Goal: Task Accomplishment & Management: Manage account settings

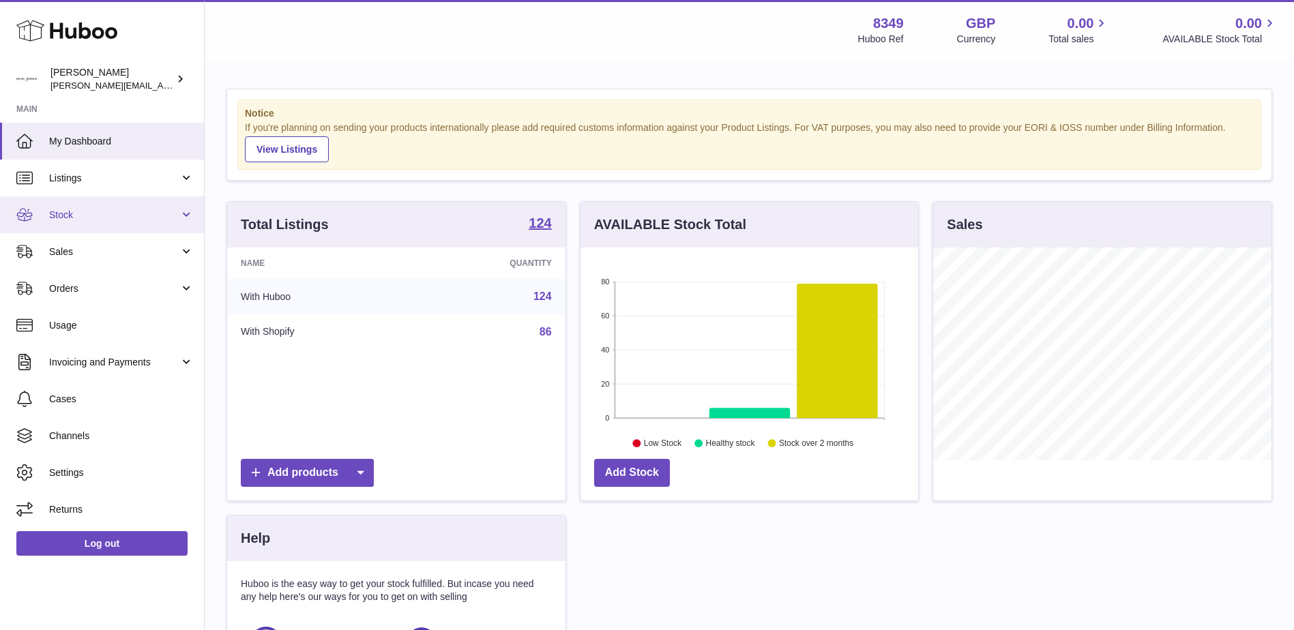
scroll to position [213, 338]
click at [58, 256] on span "Sales" at bounding box center [114, 252] width 130 height 13
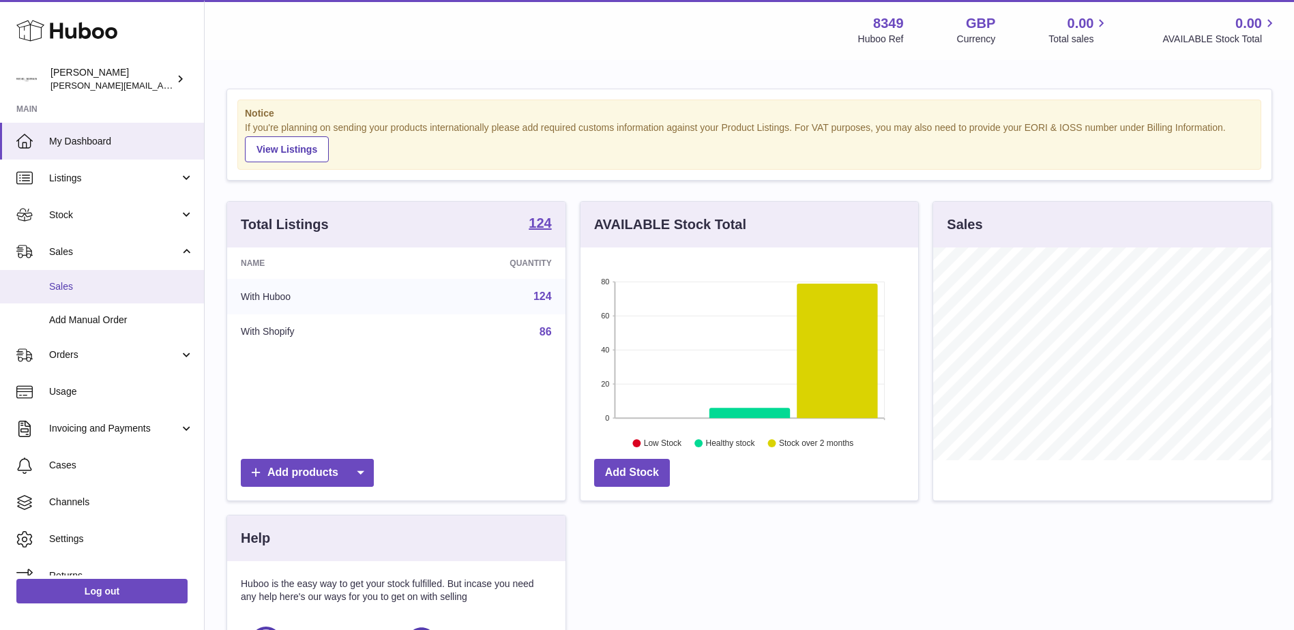
click at [63, 284] on span "Sales" at bounding box center [121, 286] width 145 height 13
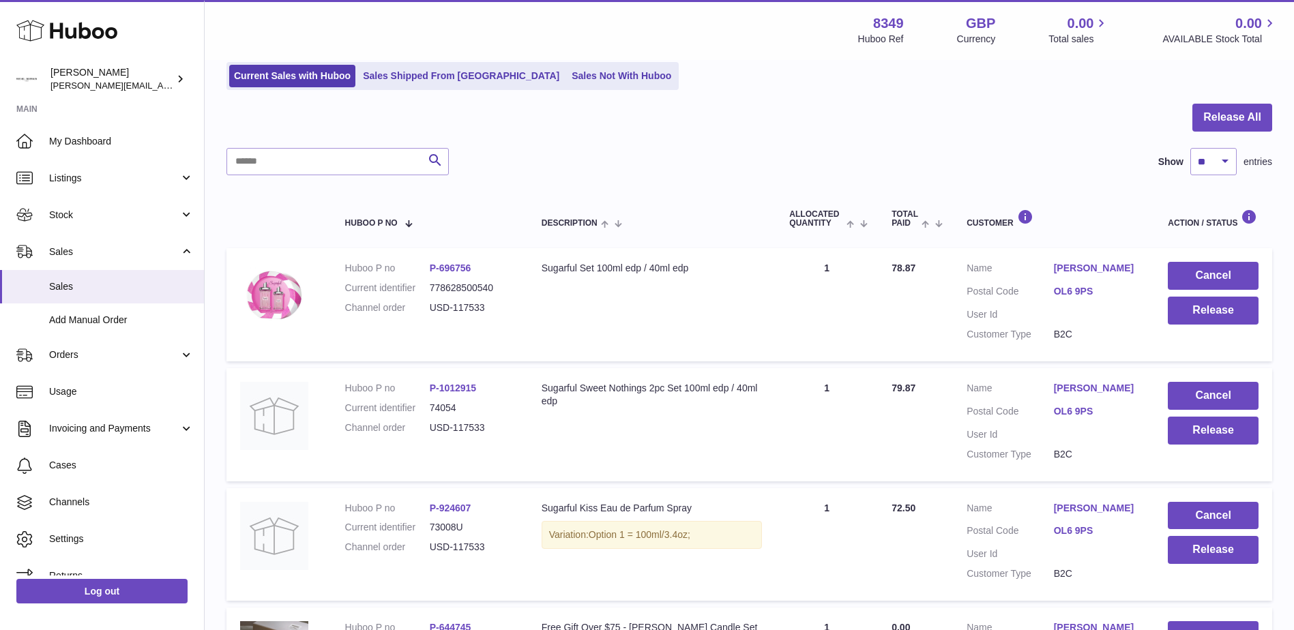
scroll to position [68, 0]
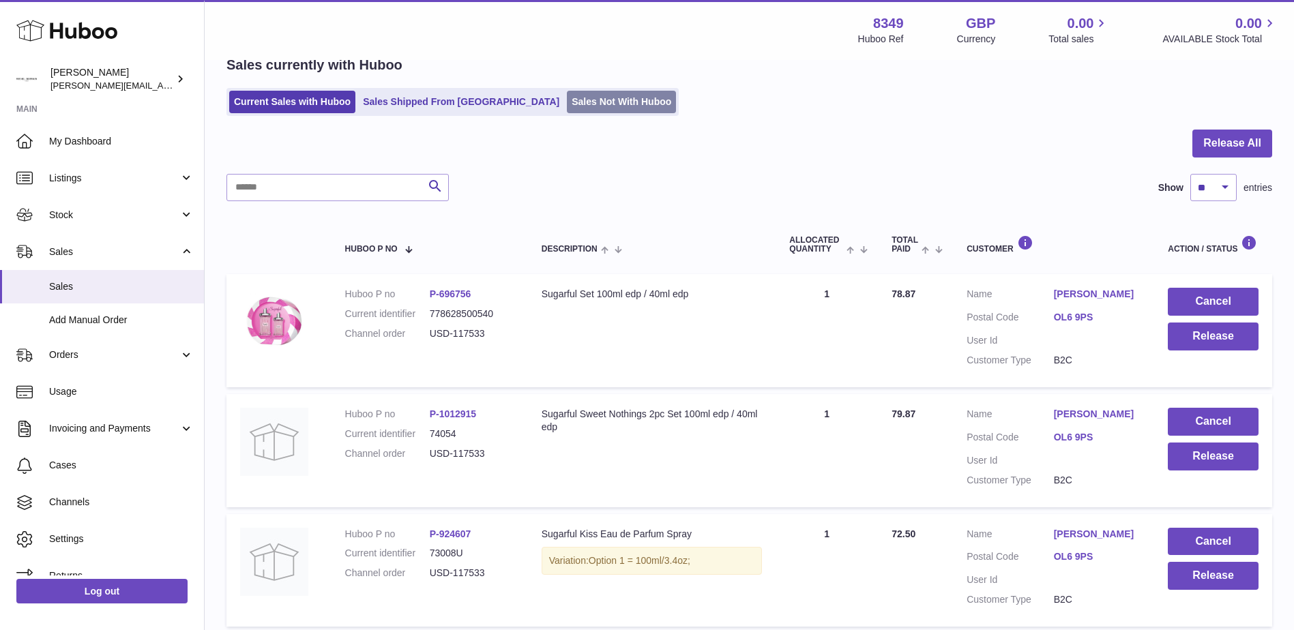
click at [567, 104] on link "Sales Not With Huboo" at bounding box center [621, 102] width 109 height 23
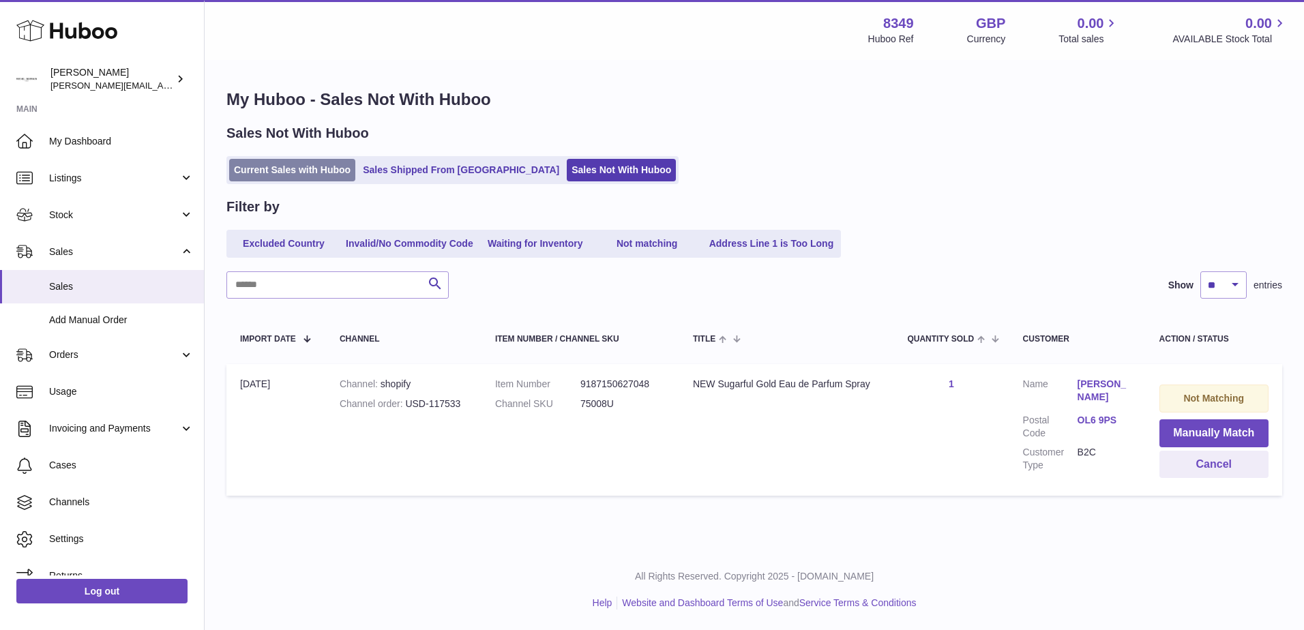
click at [274, 174] on link "Current Sales with Huboo" at bounding box center [292, 170] width 126 height 23
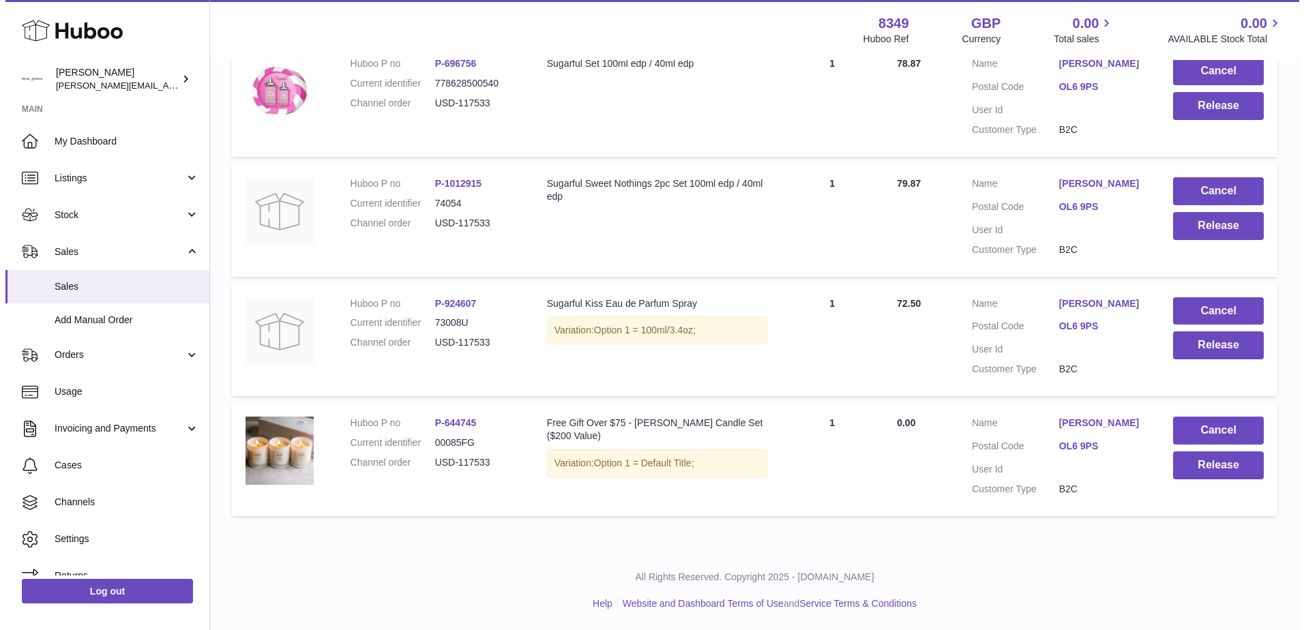
scroll to position [231, 0]
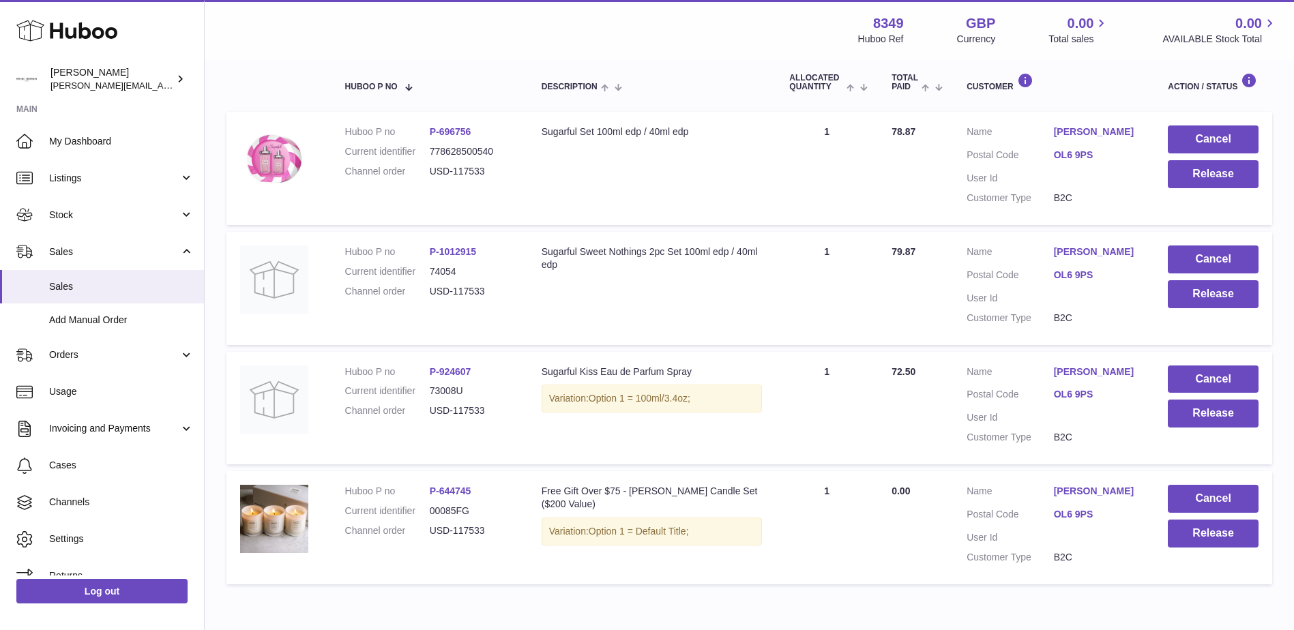
click at [1076, 130] on link "Asif Yaqub" at bounding box center [1097, 131] width 87 height 13
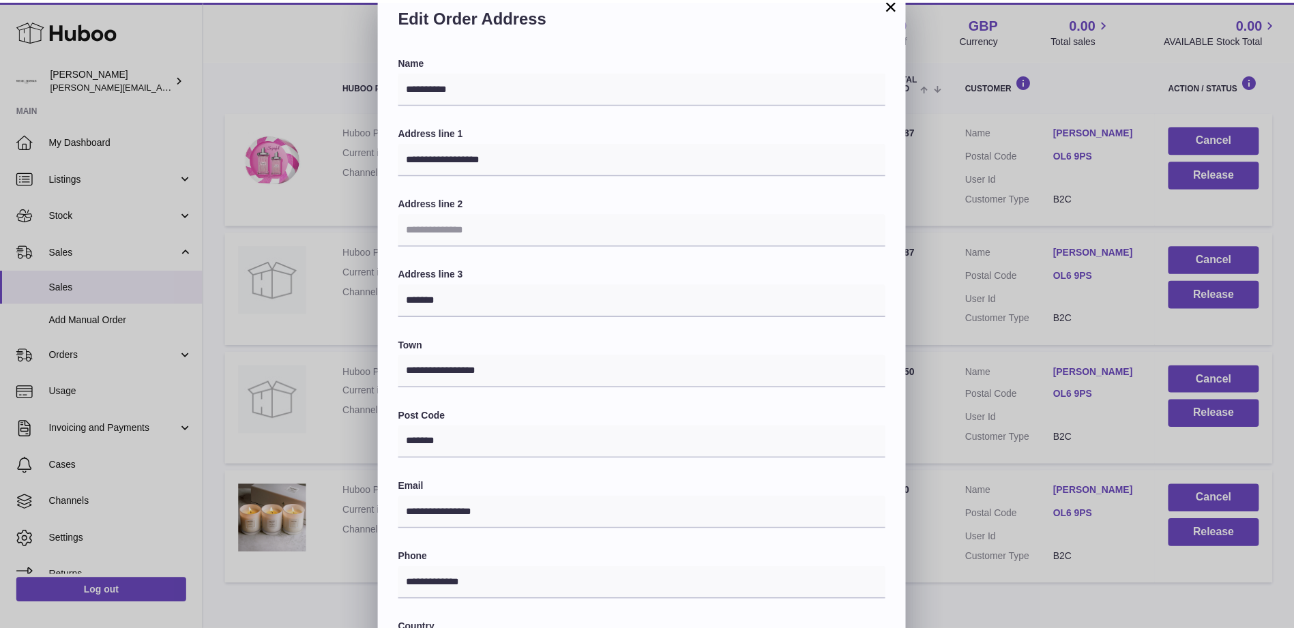
scroll to position [0, 0]
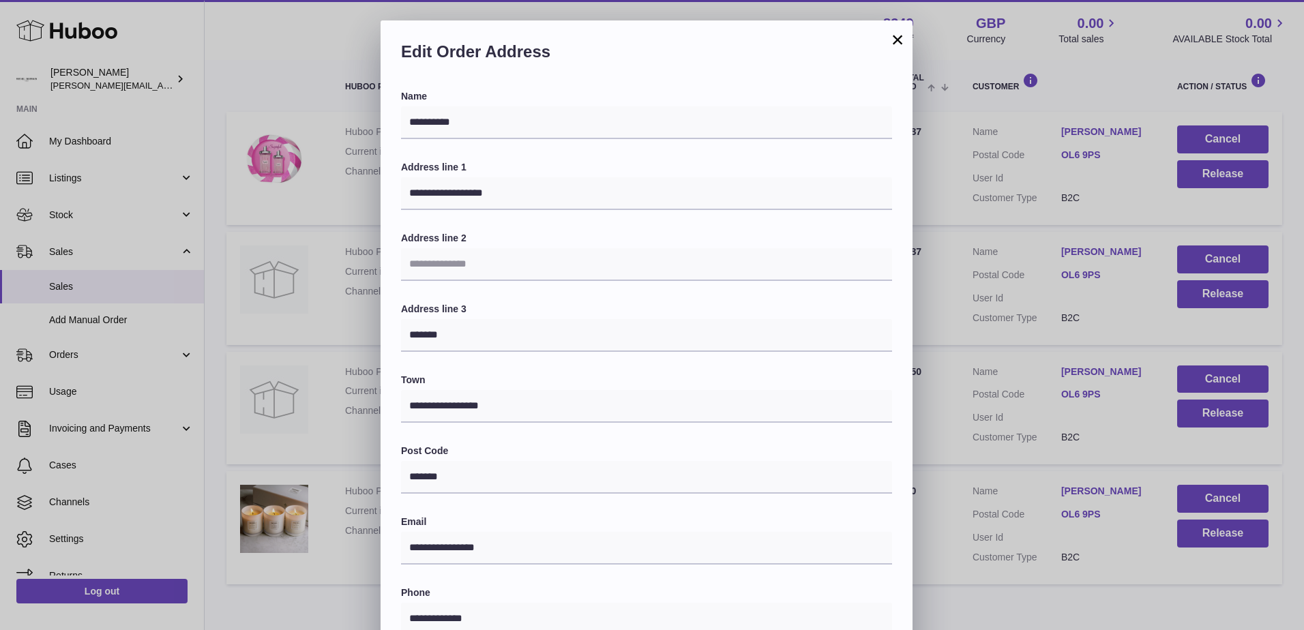
click at [897, 40] on button "×" at bounding box center [897, 39] width 16 height 16
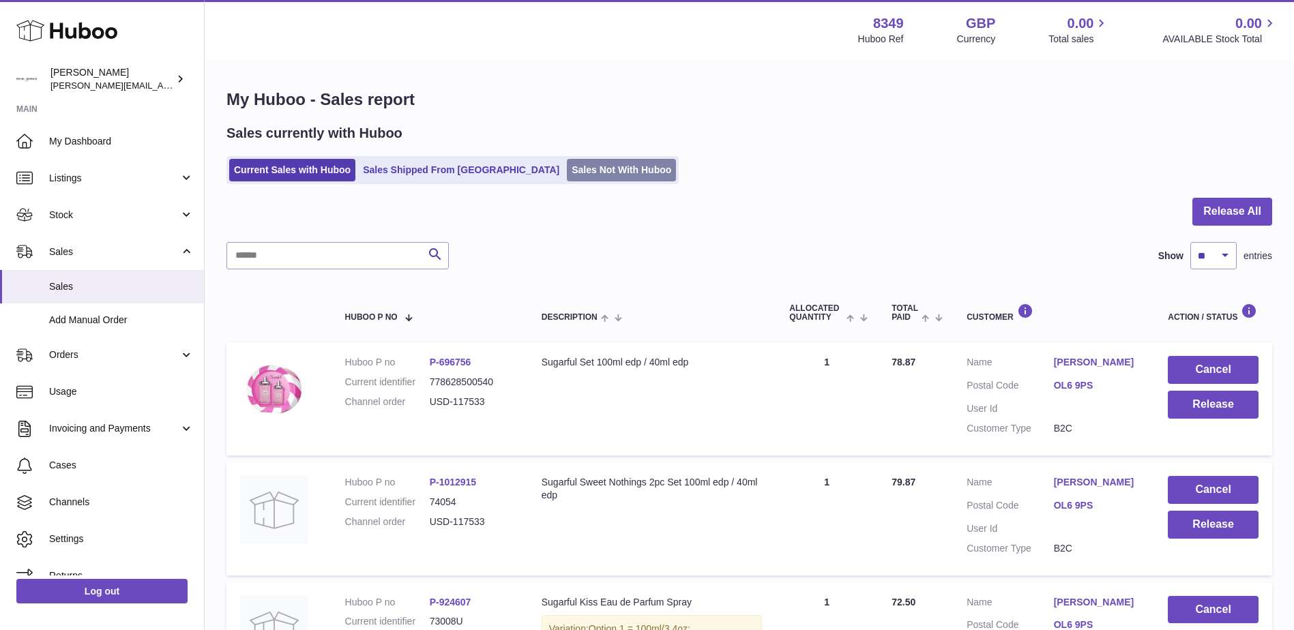
click at [567, 166] on link "Sales Not With Huboo" at bounding box center [621, 170] width 109 height 23
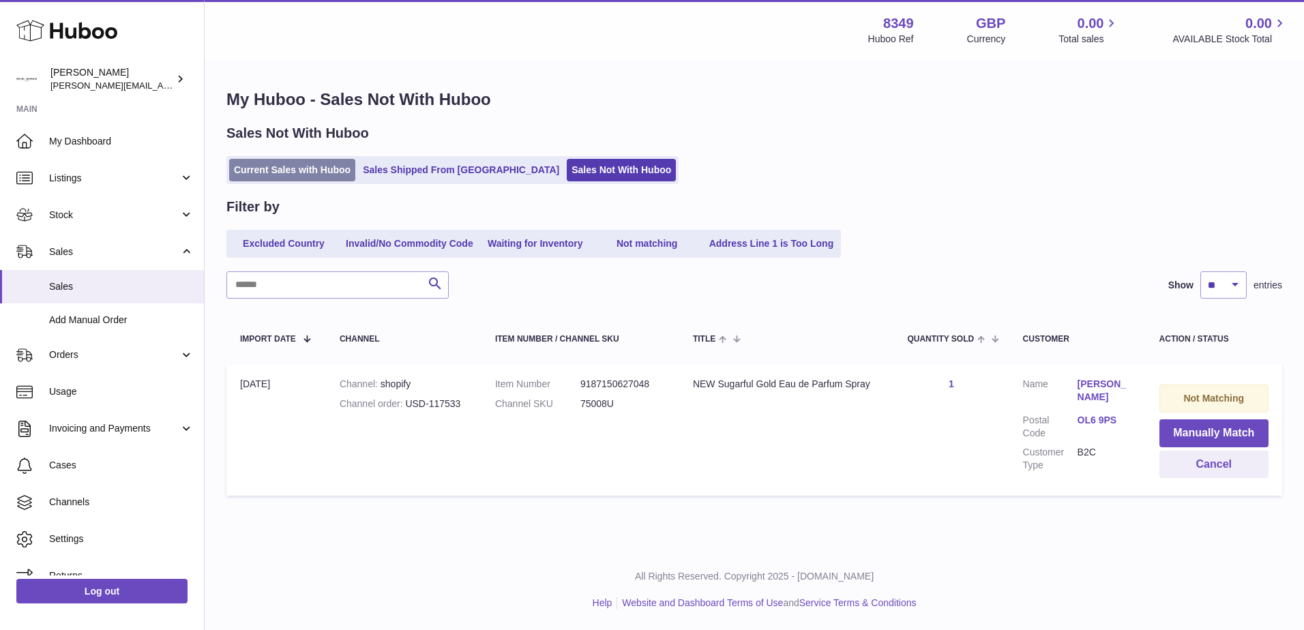
click at [294, 168] on link "Current Sales with Huboo" at bounding box center [292, 170] width 126 height 23
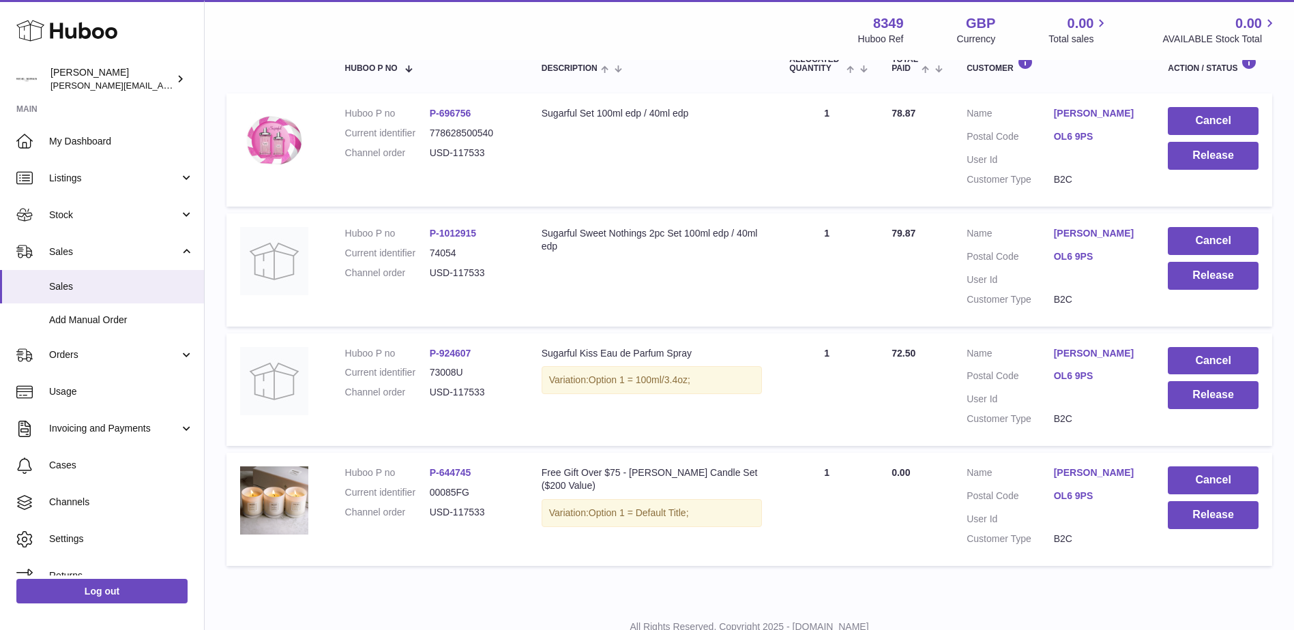
scroll to position [273, 0]
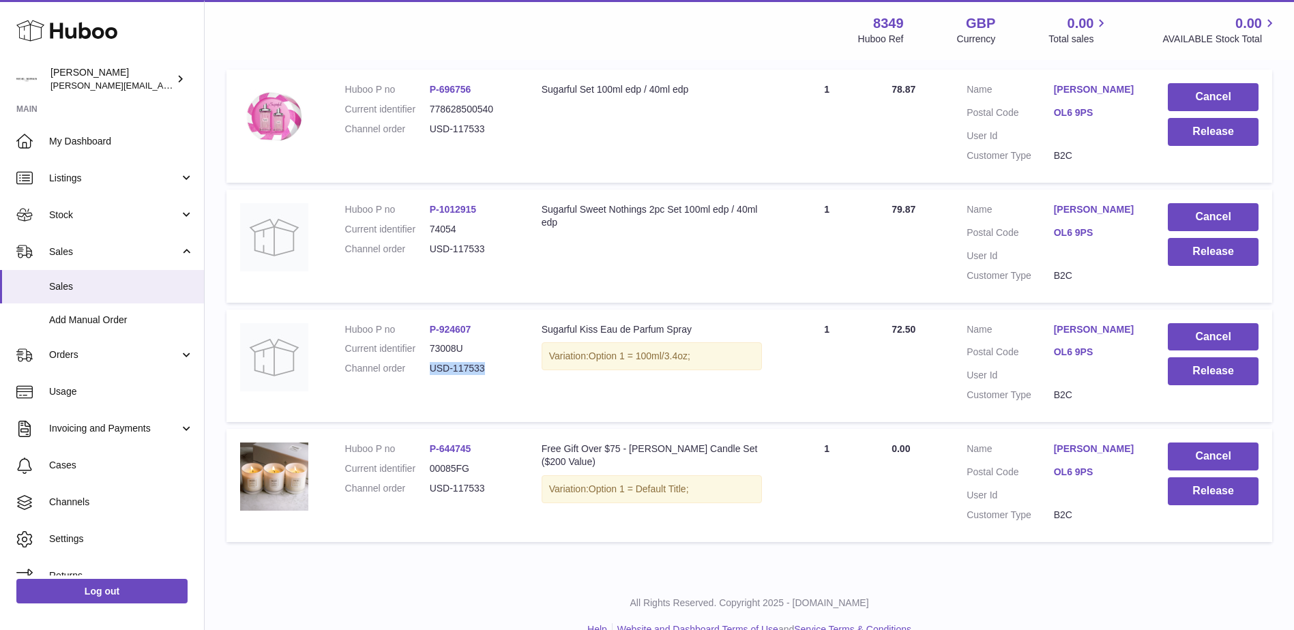
drag, startPoint x: 488, startPoint y: 371, endPoint x: 430, endPoint y: 373, distance: 58.7
click at [430, 373] on dd "USD-117533" at bounding box center [472, 368] width 85 height 13
drag, startPoint x: 430, startPoint y: 373, endPoint x: 441, endPoint y: 371, distance: 11.1
copy dd "USD-117533"
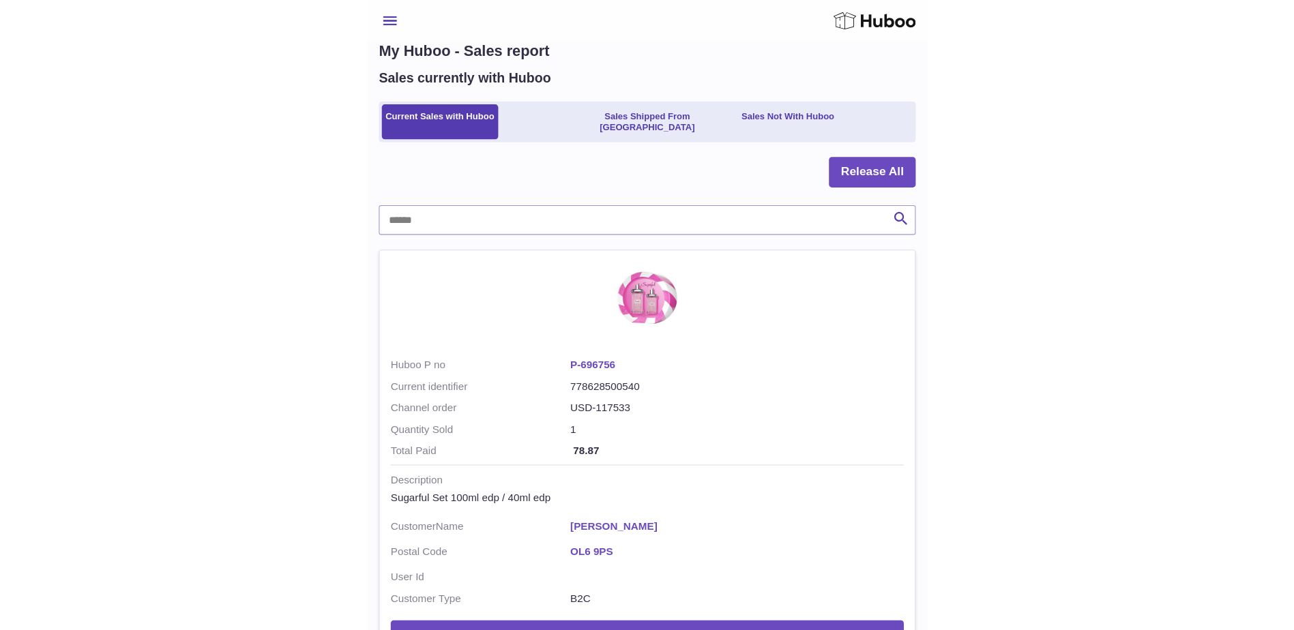
scroll to position [123, 0]
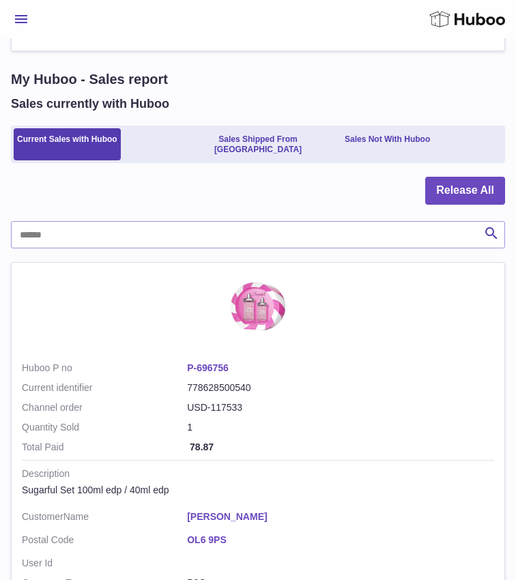
click at [251, 361] on td "Huboo P no P-696756 Current identifier 778628500540 Channel order USD-117533" at bounding box center [258, 390] width 472 height 59
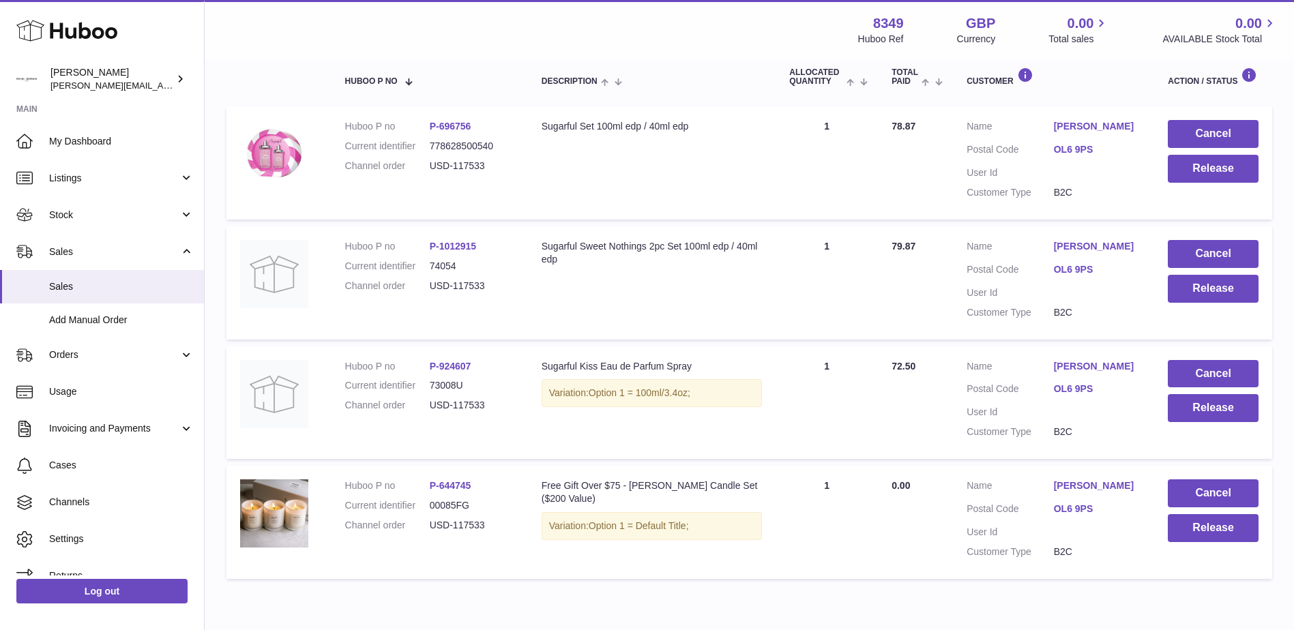
scroll to position [260, 0]
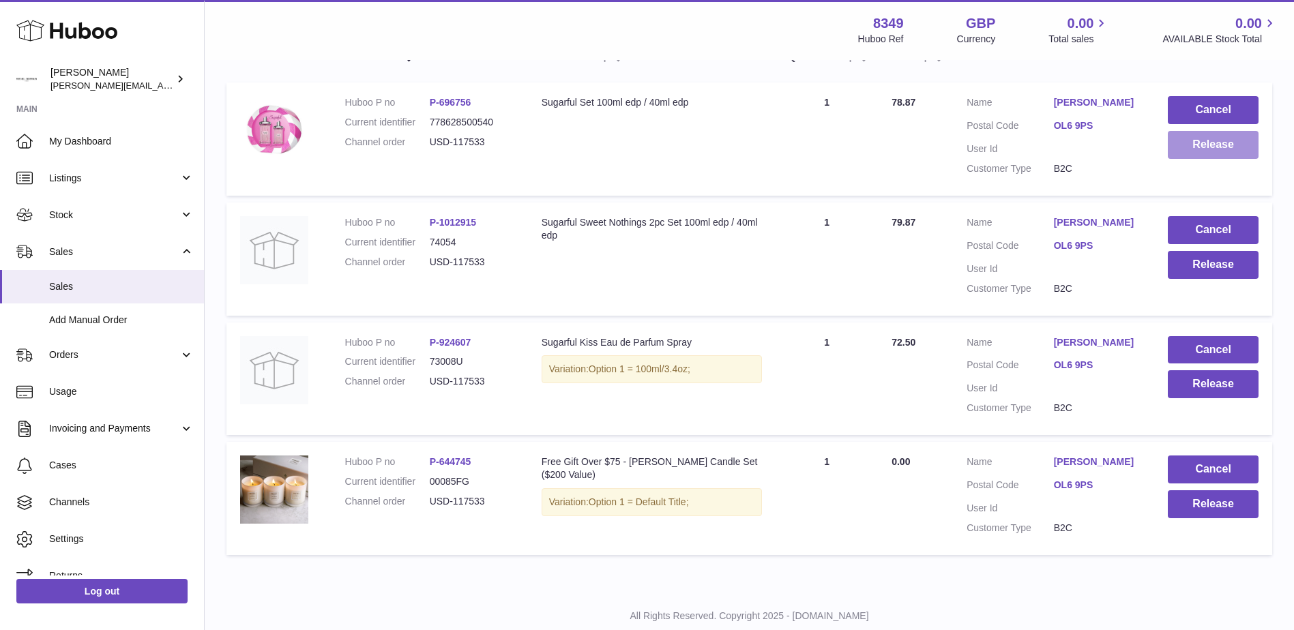
click at [1202, 149] on button "Release" at bounding box center [1213, 145] width 91 height 28
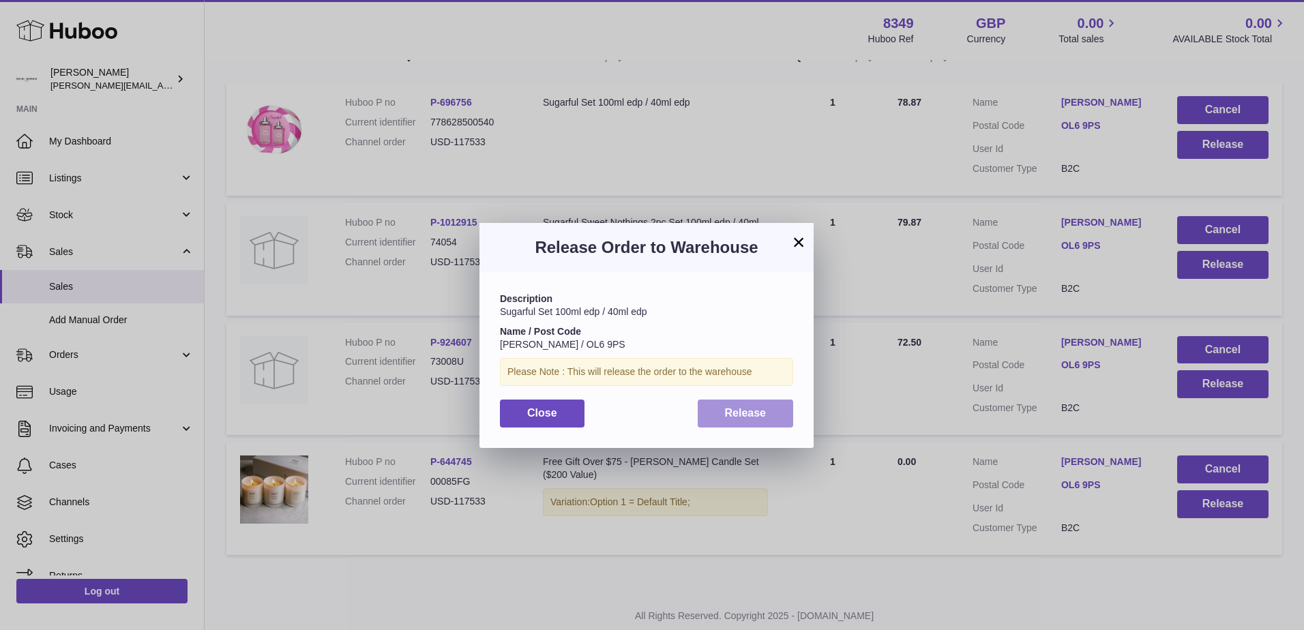
click at [725, 415] on span "Release" at bounding box center [746, 413] width 42 height 12
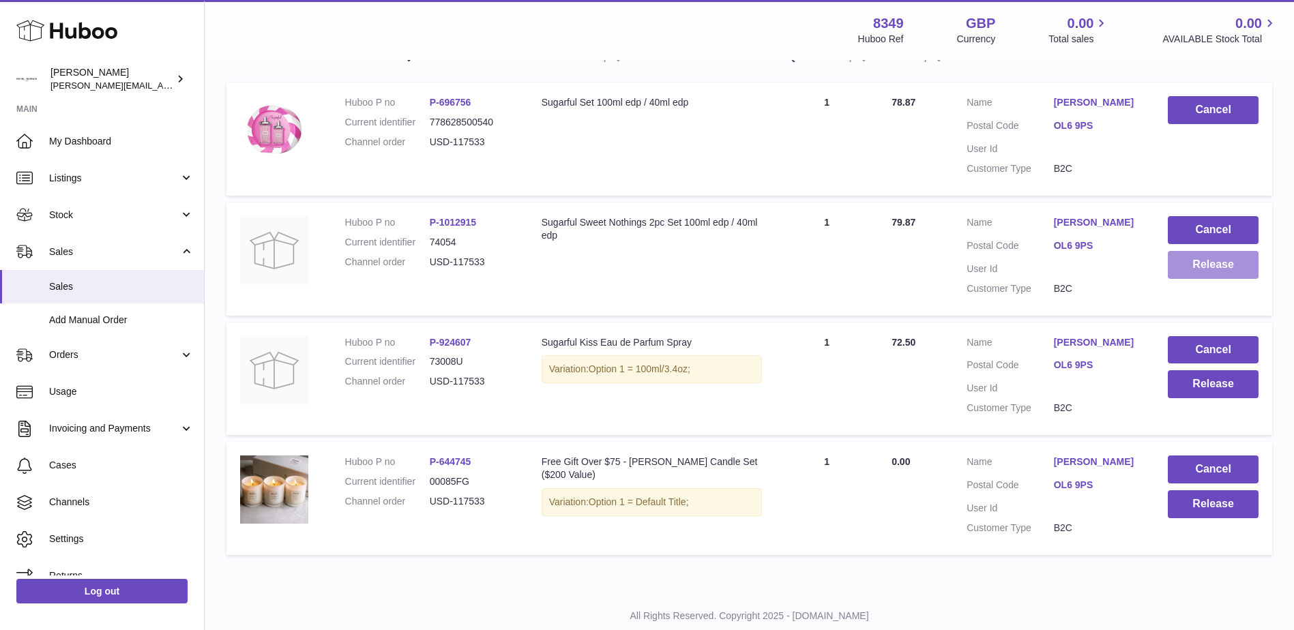
click at [1209, 267] on button "Release" at bounding box center [1213, 265] width 91 height 28
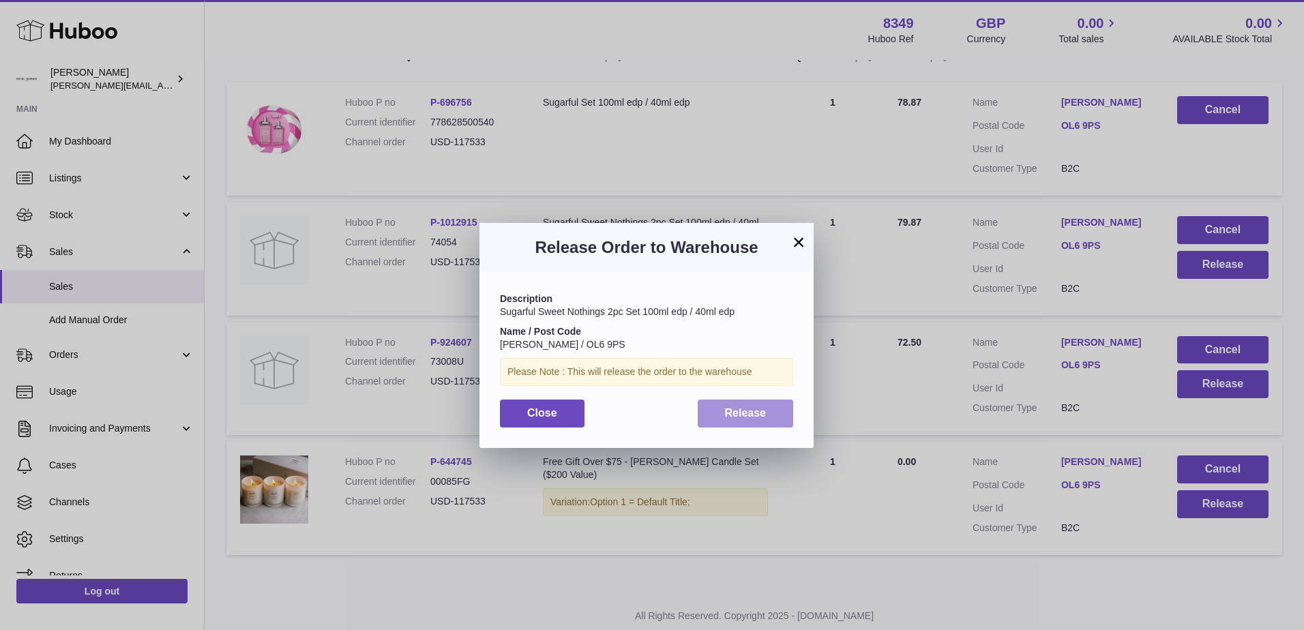
click at [726, 407] on span "Release" at bounding box center [746, 413] width 42 height 12
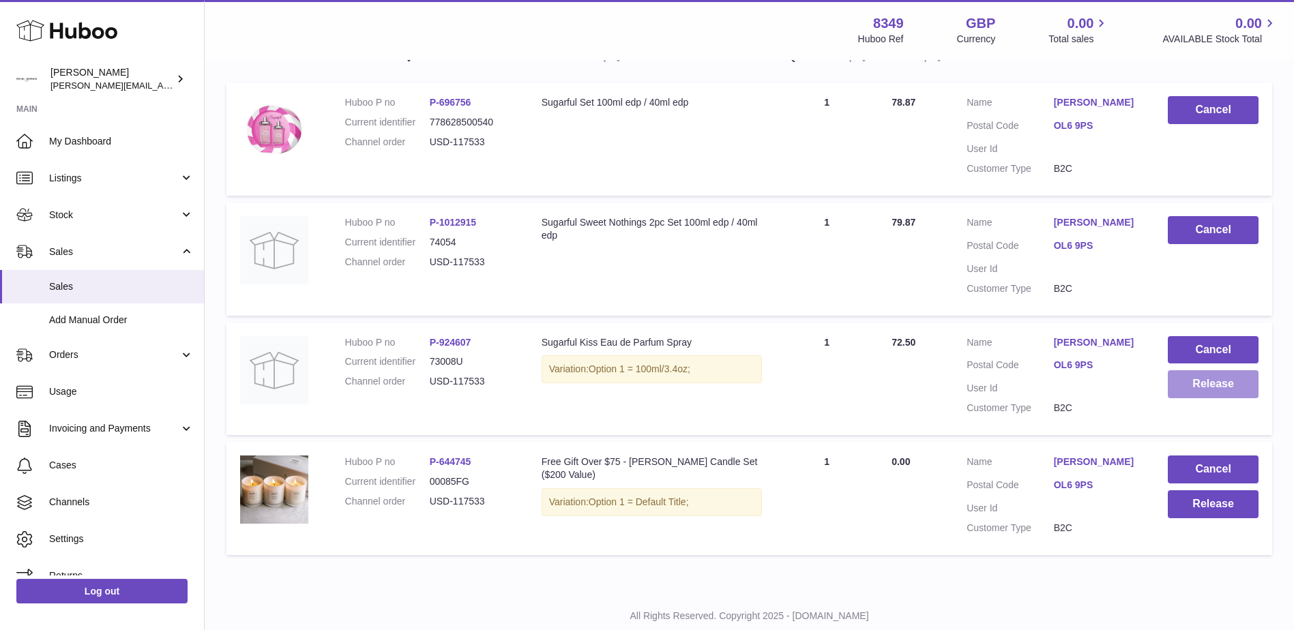
click at [1220, 381] on button "Release" at bounding box center [1213, 384] width 91 height 28
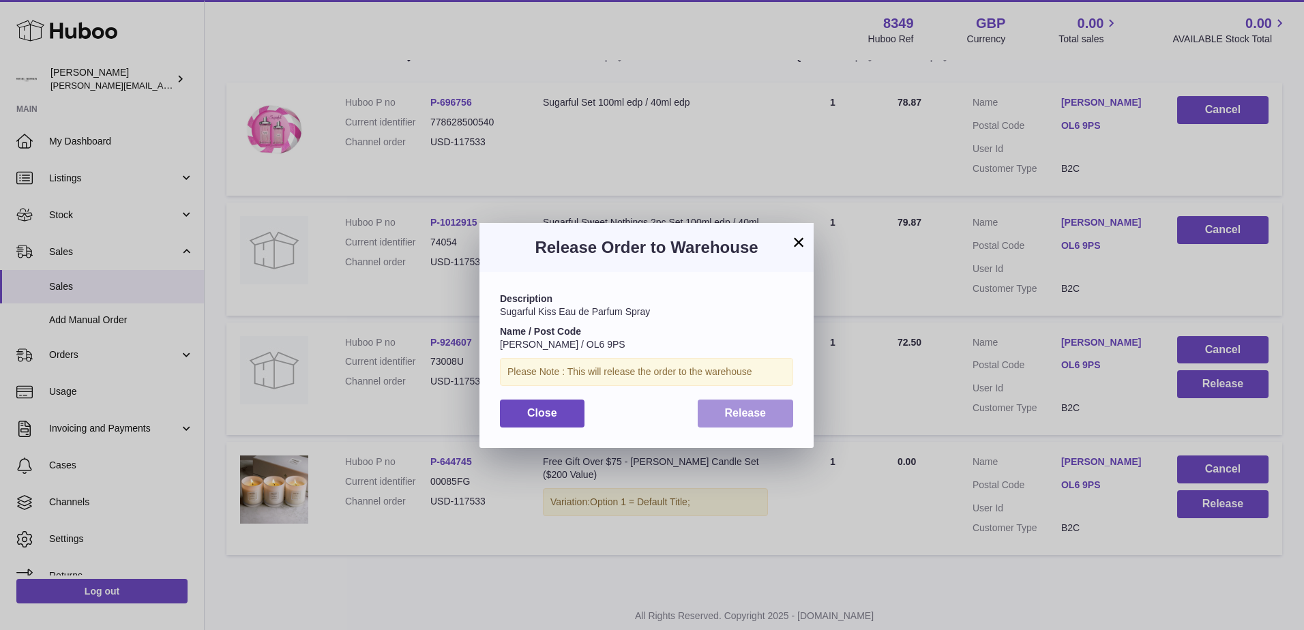
click at [738, 411] on span "Release" at bounding box center [746, 413] width 42 height 12
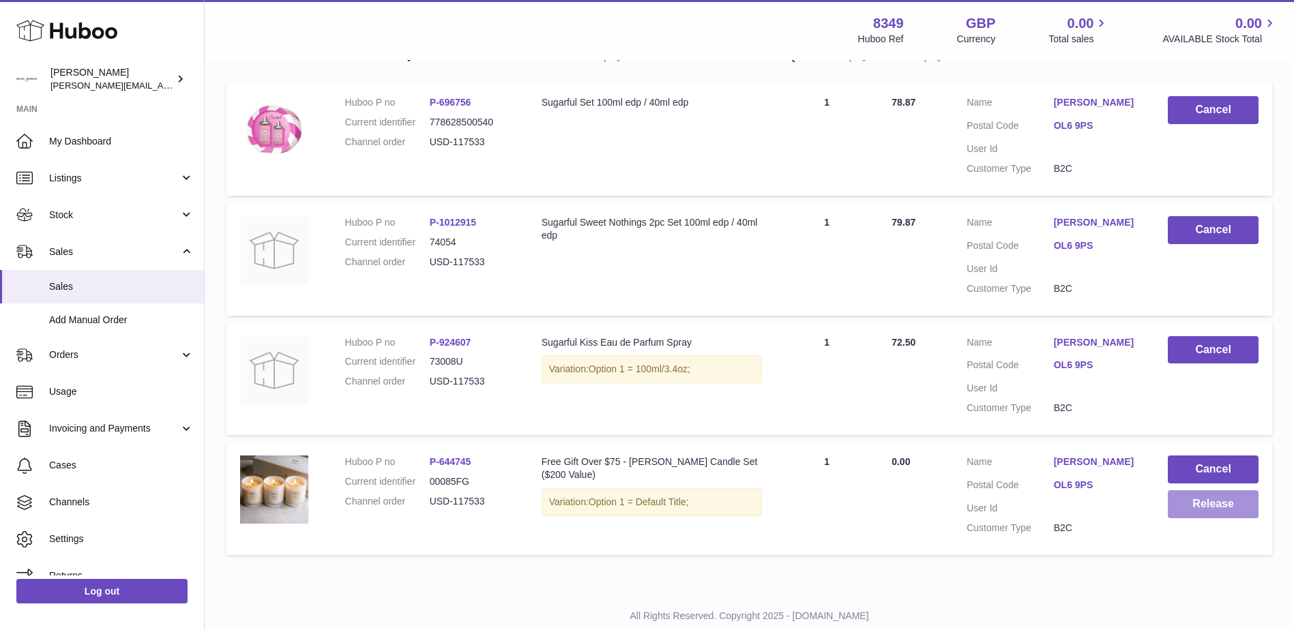
click at [1211, 494] on button "Release" at bounding box center [1213, 504] width 91 height 28
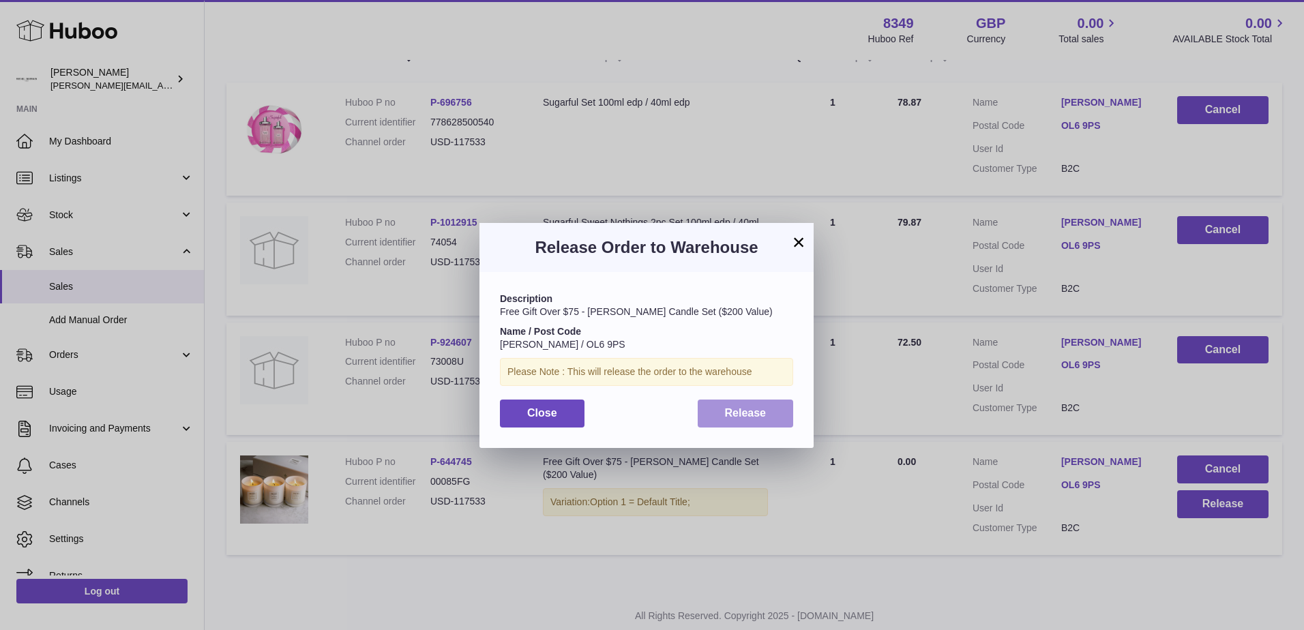
click at [732, 415] on span "Release" at bounding box center [746, 413] width 42 height 12
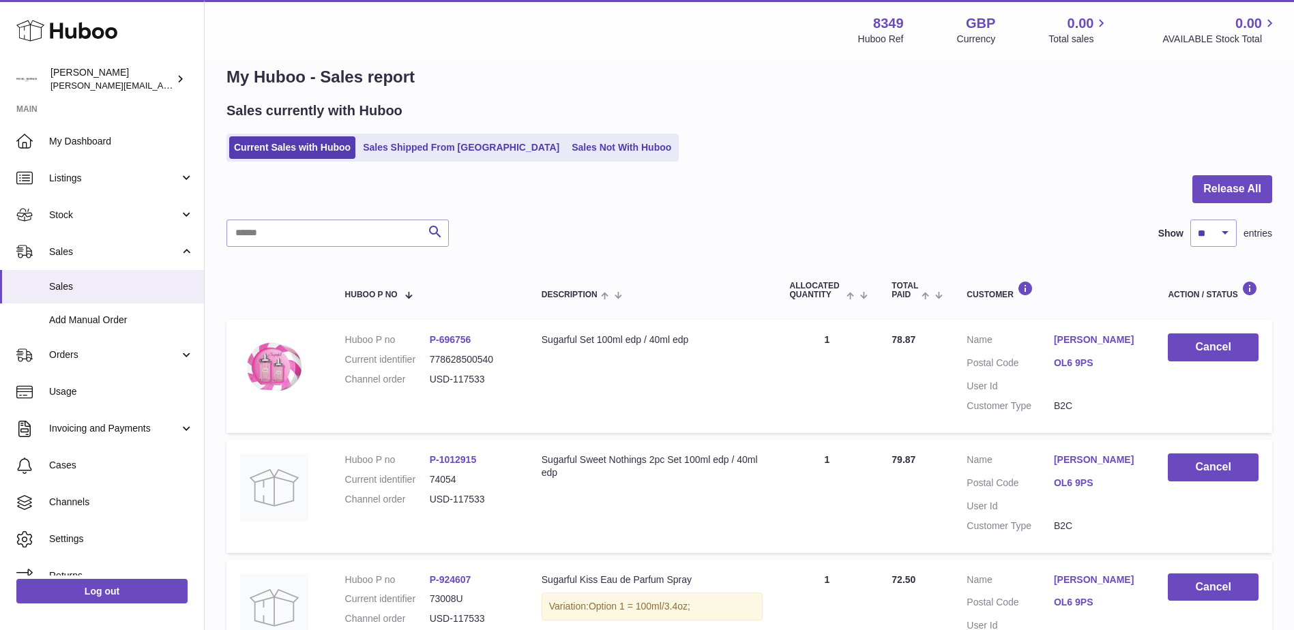
scroll to position [0, 0]
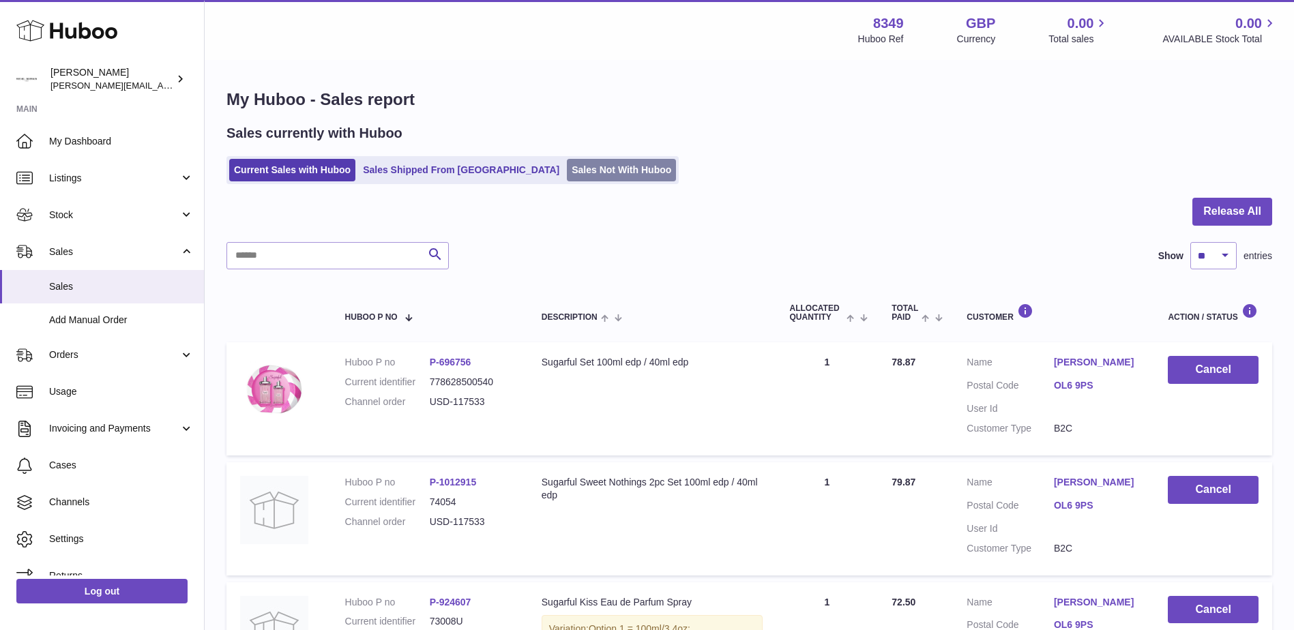
click at [567, 177] on link "Sales Not With Huboo" at bounding box center [621, 170] width 109 height 23
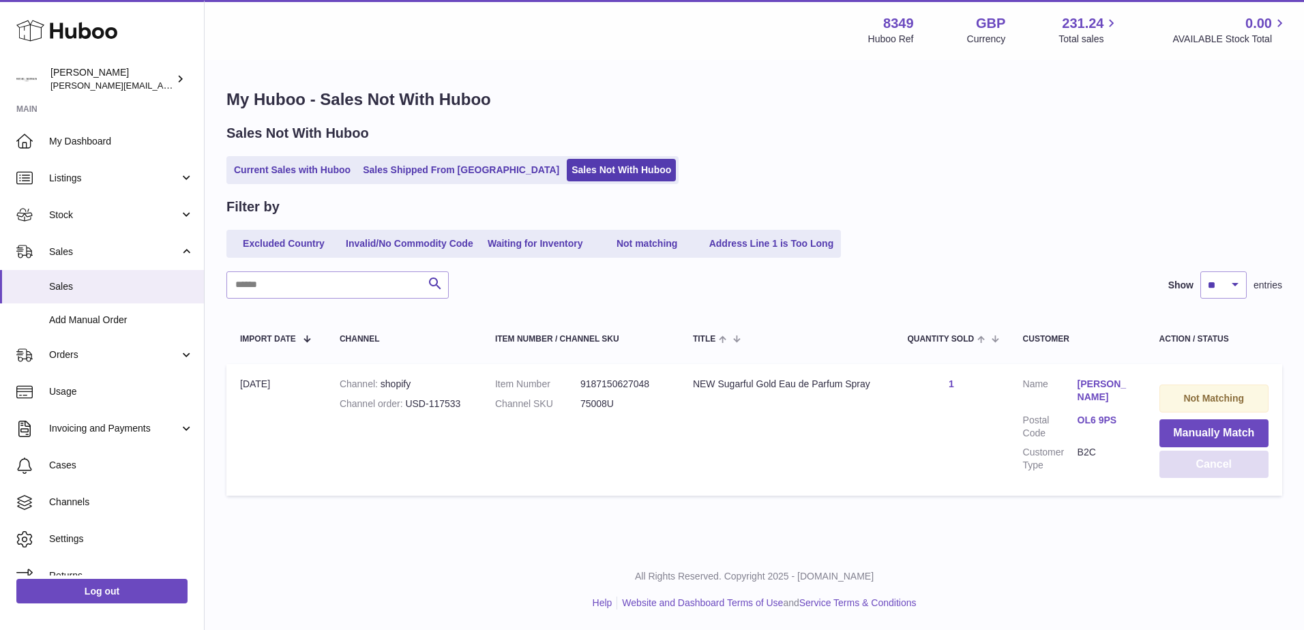
click at [1213, 460] on button "Cancel" at bounding box center [1213, 465] width 109 height 28
